Goal: Information Seeking & Learning: Learn about a topic

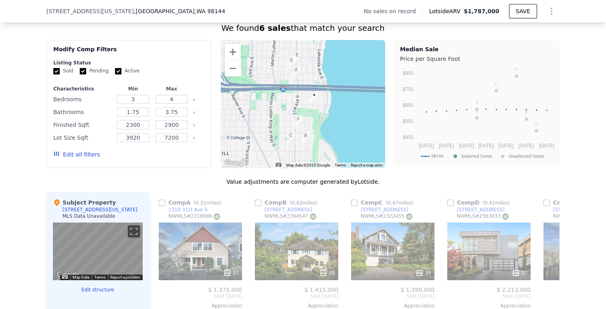
scroll to position [676, 0]
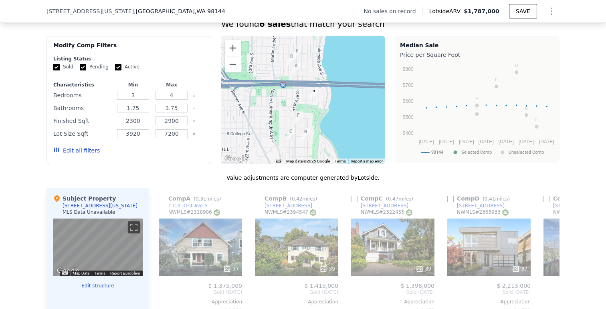
click at [133, 121] on input "2300" at bounding box center [133, 121] width 32 height 9
type input "2500"
click at [161, 151] on button "Update Search" at bounding box center [173, 150] width 61 height 11
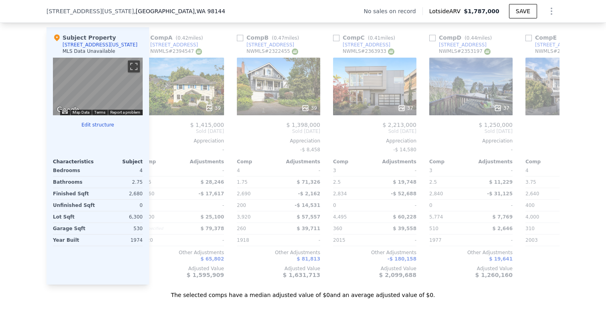
scroll to position [0, 22]
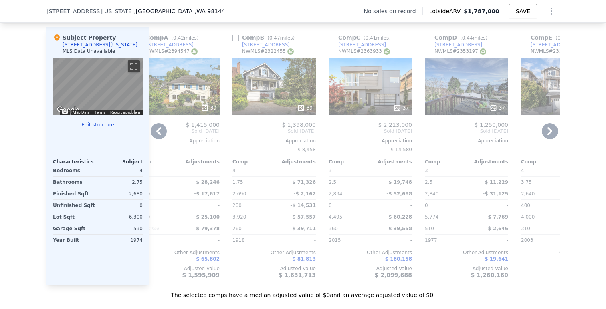
click at [199, 89] on div "39" at bounding box center [177, 87] width 83 height 58
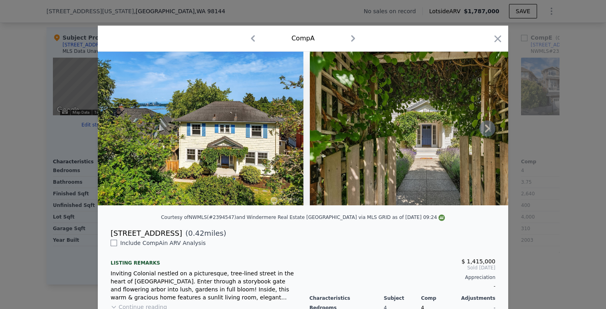
click at [489, 130] on icon at bounding box center [487, 129] width 16 height 16
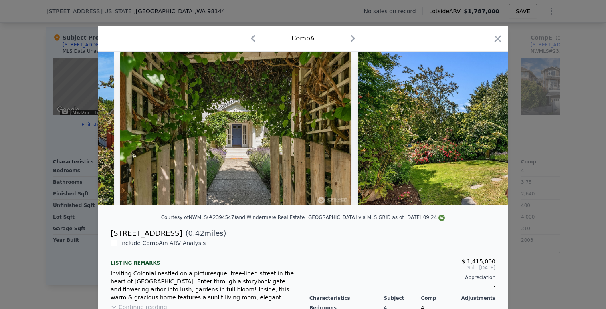
click at [489, 130] on img at bounding box center [472, 129] width 231 height 154
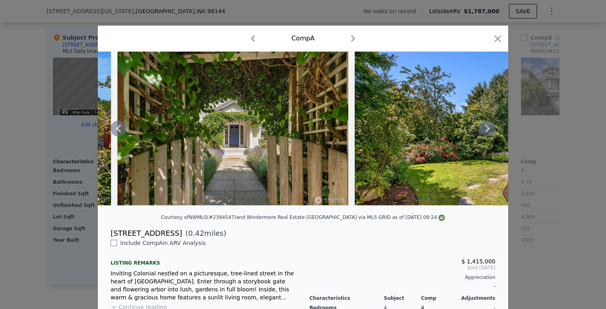
click at [488, 130] on icon at bounding box center [487, 129] width 5 height 8
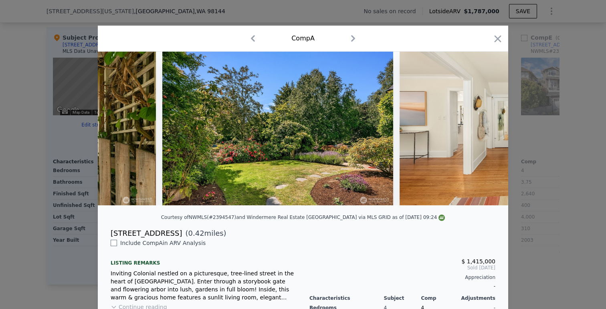
click at [488, 130] on img at bounding box center [514, 129] width 231 height 154
click at [488, 130] on icon at bounding box center [487, 129] width 5 height 8
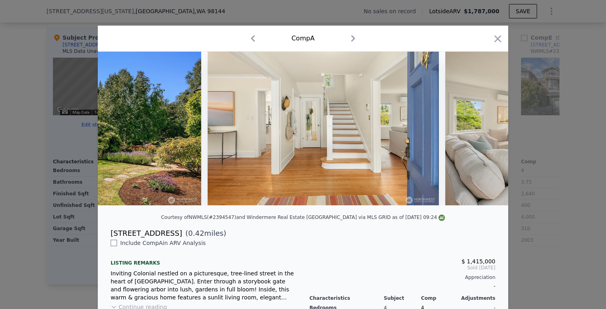
click at [488, 130] on img at bounding box center [560, 129] width 231 height 154
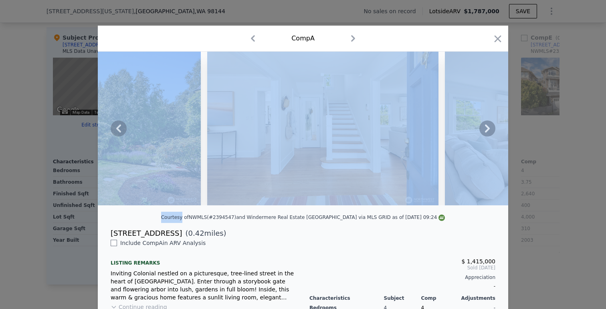
click at [488, 130] on icon at bounding box center [487, 129] width 5 height 8
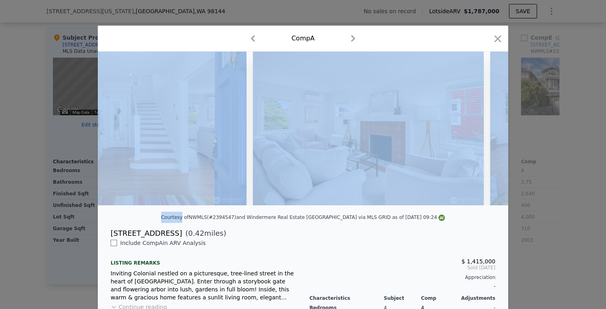
scroll to position [0, 769]
click at [488, 130] on div at bounding box center [303, 129] width 410 height 154
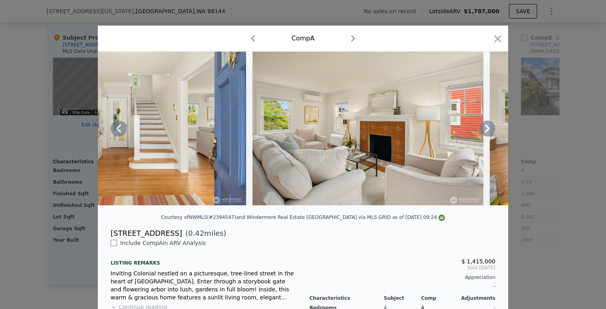
click at [491, 125] on icon at bounding box center [487, 129] width 16 height 16
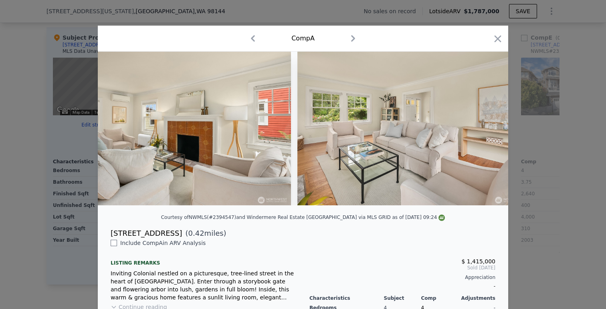
click at [491, 125] on img at bounding box center [412, 129] width 231 height 154
click at [491, 125] on icon at bounding box center [487, 129] width 16 height 16
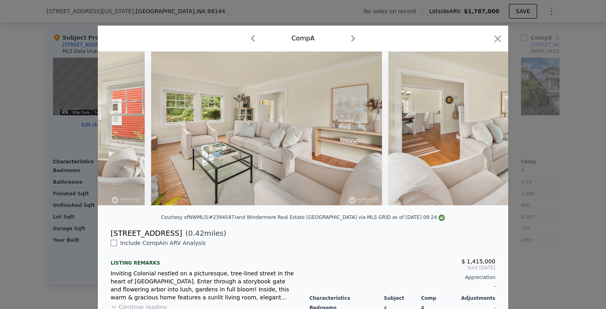
scroll to position [0, 1154]
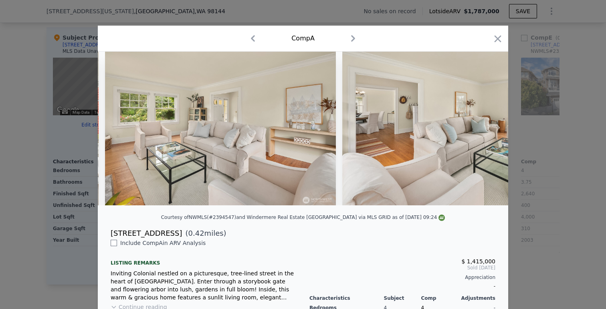
click at [491, 125] on img at bounding box center [457, 129] width 231 height 154
click at [554, 149] on div at bounding box center [303, 154] width 606 height 309
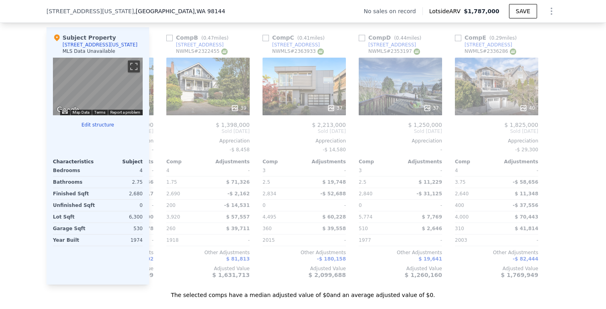
scroll to position [0, 90]
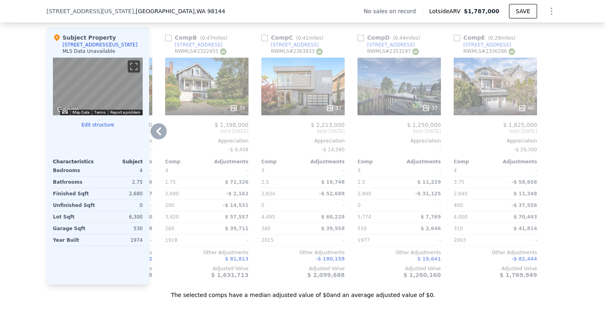
click at [374, 103] on div at bounding box center [398, 108] width 83 height 14
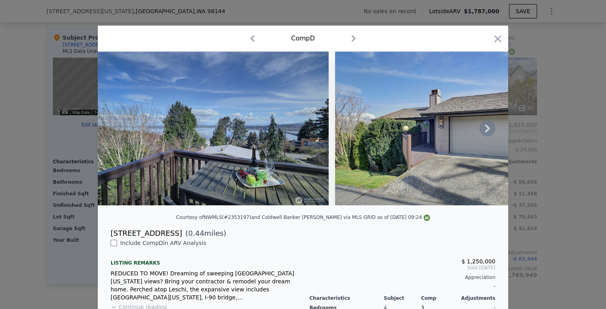
click at [492, 125] on icon at bounding box center [487, 129] width 16 height 16
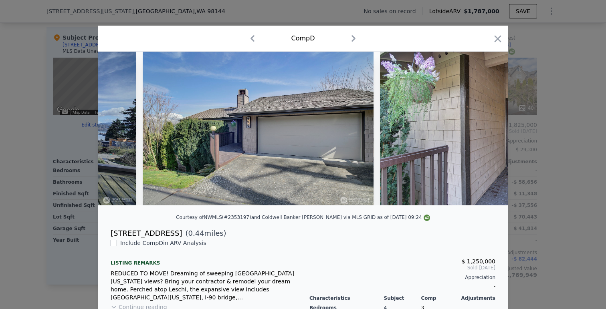
click at [492, 125] on img at bounding box center [495, 129] width 231 height 154
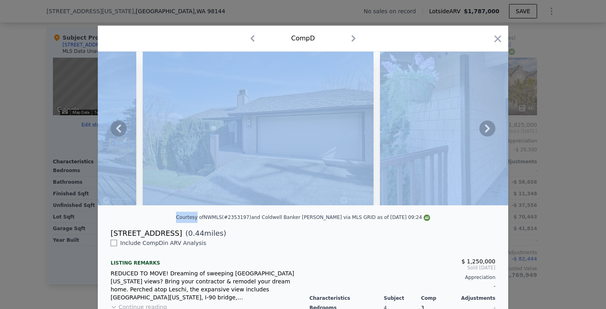
click at [492, 125] on icon at bounding box center [487, 129] width 16 height 16
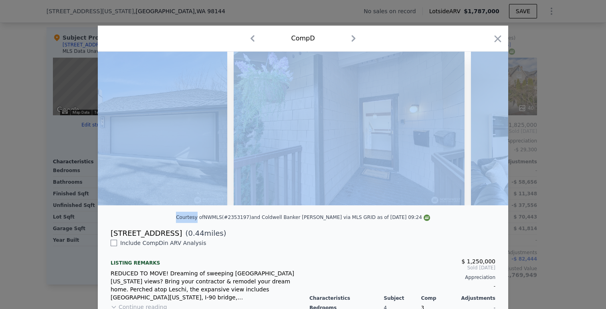
scroll to position [0, 385]
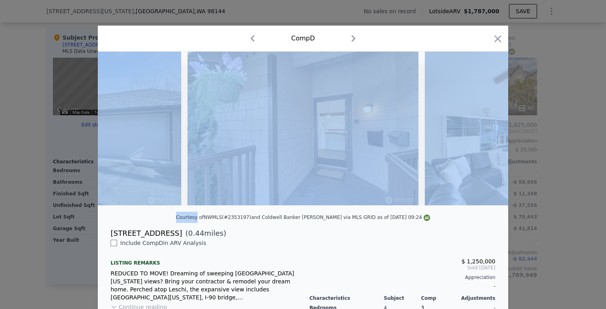
click at [450, 155] on img at bounding box center [540, 129] width 231 height 154
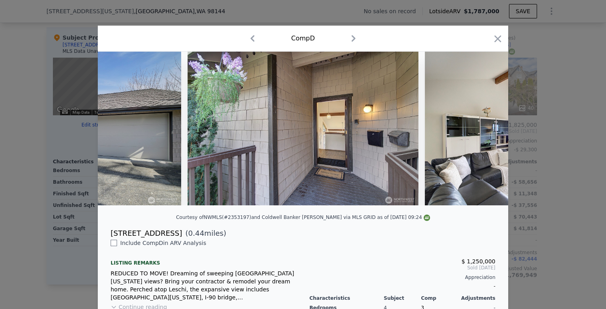
click at [401, 227] on div "Courtesy of NWMLS (#2353197) and Coldwell Banker [PERSON_NAME] via MLS GRID as …" at bounding box center [303, 220] width 410 height 16
click at [485, 125] on icon at bounding box center [487, 129] width 5 height 8
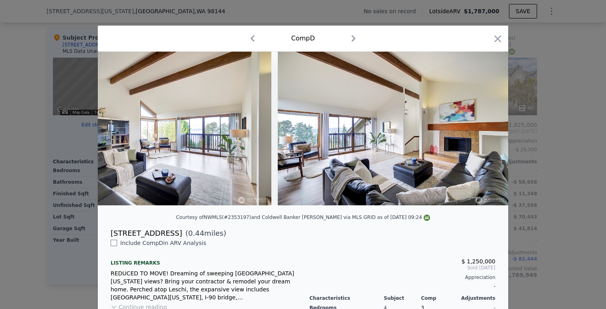
click at [485, 125] on img at bounding box center [393, 129] width 231 height 154
click at [485, 125] on icon at bounding box center [487, 129] width 5 height 8
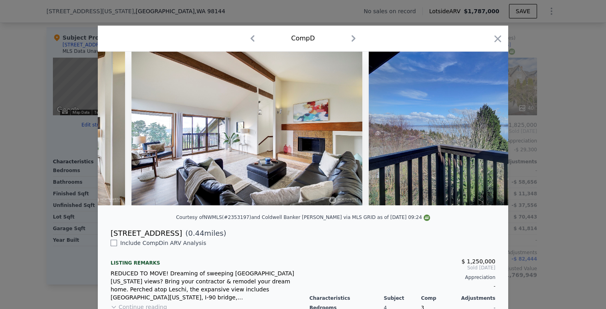
scroll to position [0, 962]
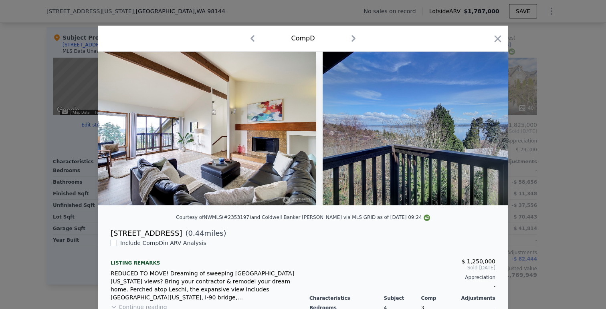
click at [485, 125] on div at bounding box center [303, 129] width 410 height 154
click at [485, 125] on icon at bounding box center [487, 129] width 5 height 8
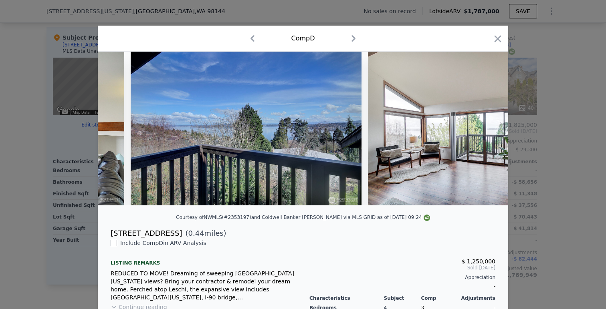
scroll to position [0, 1154]
